Goal: Transaction & Acquisition: Purchase product/service

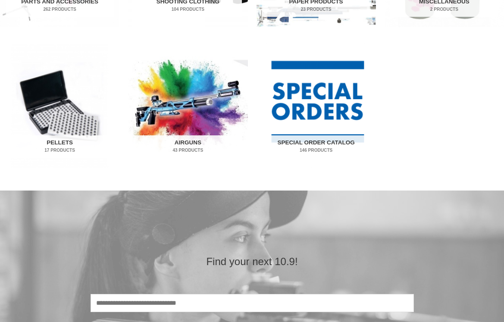
scroll to position [553, 0]
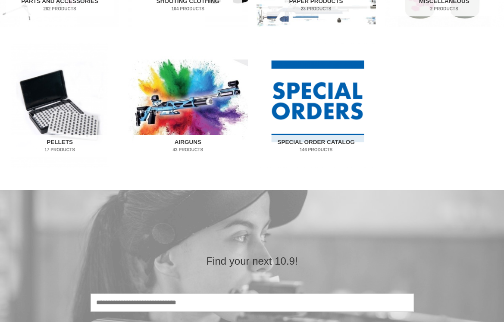
click at [183, 152] on mark "43 Products" at bounding box center [188, 149] width 108 height 6
click at [185, 143] on h2 "Airguns 43 Products" at bounding box center [188, 146] width 108 height 22
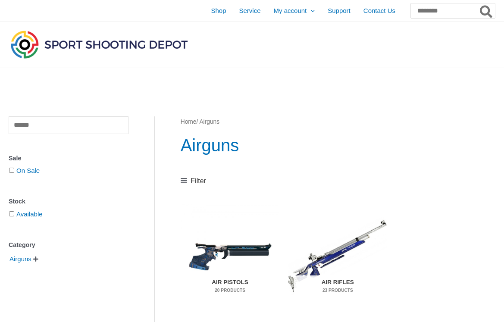
click at [239, 282] on h2 "Air Pistols 20 Products" at bounding box center [229, 286] width 87 height 22
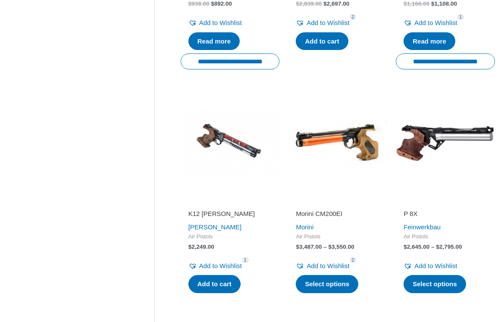
scroll to position [876, 0]
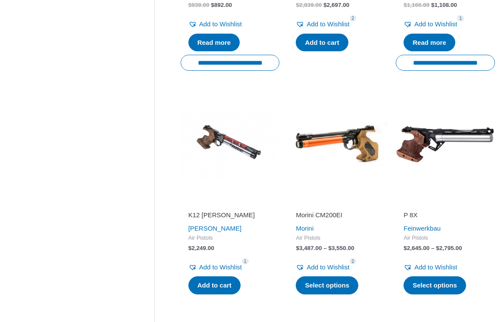
click at [446, 126] on img at bounding box center [444, 143] width 99 height 99
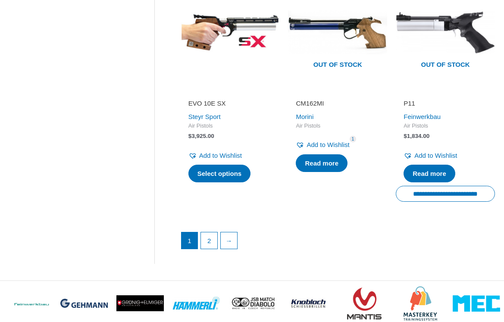
scroll to position [1217, 0]
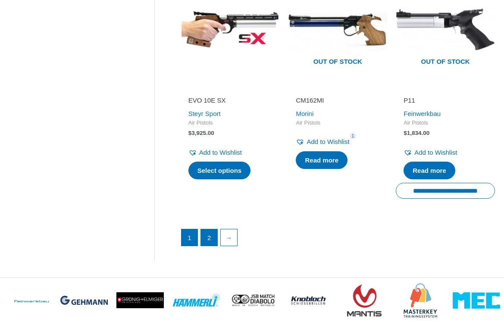
click at [209, 229] on link "2" at bounding box center [209, 237] width 16 height 16
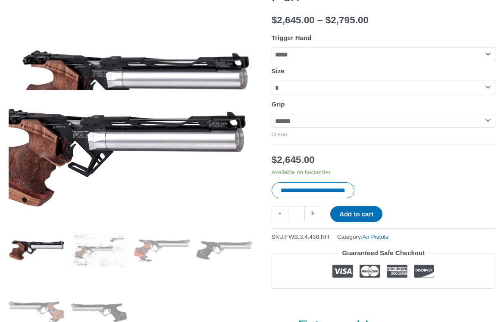
scroll to position [147, 0]
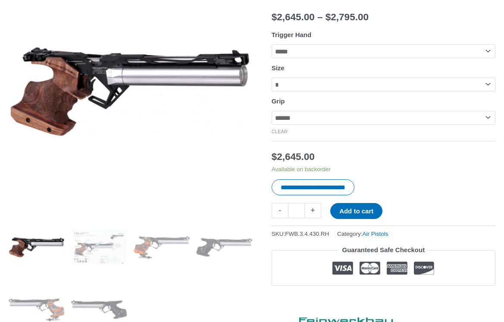
select select "**********"
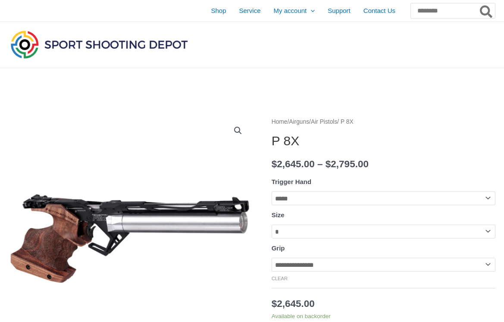
scroll to position [0, 0]
